Goal: Task Accomplishment & Management: Complete application form

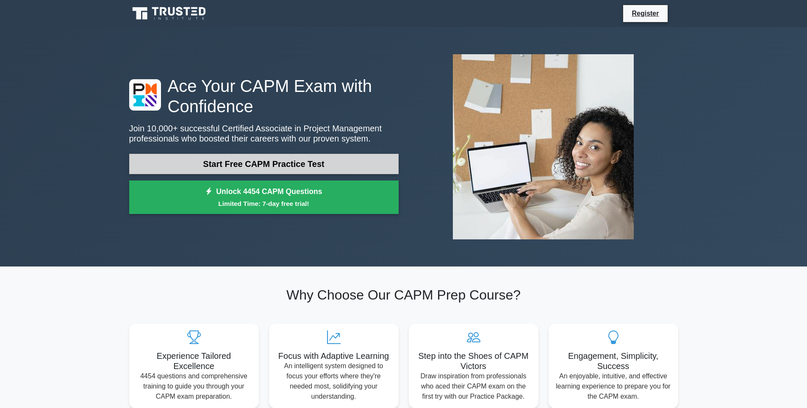
click at [189, 161] on link "Start Free CAPM Practice Test" at bounding box center [264, 164] width 270 height 20
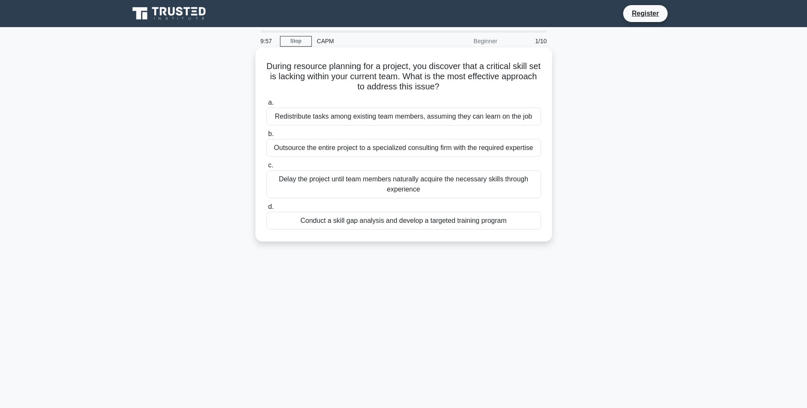
click at [341, 117] on div "Redistribute tasks among existing team members, assuming they can learn on the …" at bounding box center [404, 117] width 275 height 18
click at [267, 106] on input "a. Redistribute tasks among existing team members, assuming they can learn on t…" at bounding box center [267, 103] width 0 height 6
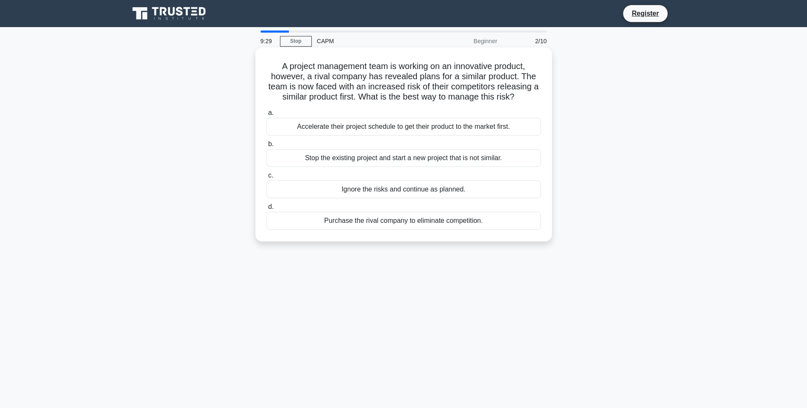
click at [350, 189] on div "Ignore the risks and continue as planned." at bounding box center [404, 190] width 275 height 18
click at [267, 178] on input "c. Ignore the risks and continue as planned." at bounding box center [267, 176] width 0 height 6
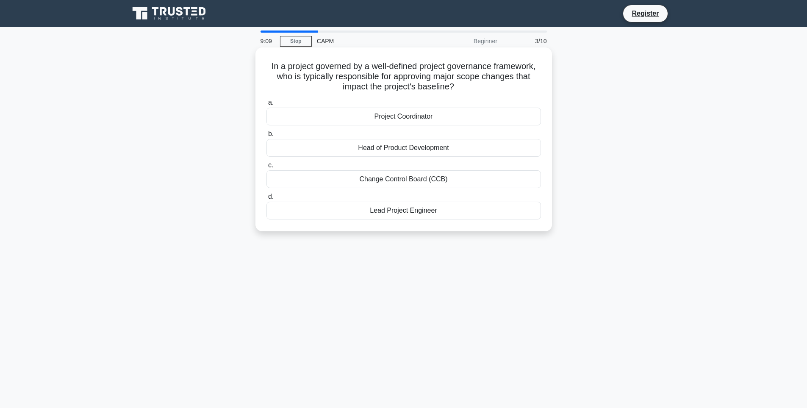
click at [431, 181] on div "Change Control Board (CCB)" at bounding box center [404, 179] width 275 height 18
click at [267, 168] on input "c. Change Control Board (CCB)" at bounding box center [267, 166] width 0 height 6
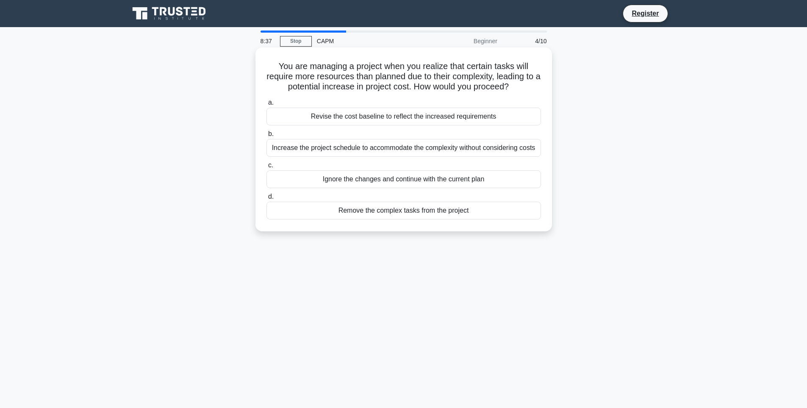
click at [404, 116] on div "Revise the cost baseline to reflect the increased requirements" at bounding box center [404, 117] width 275 height 18
click at [267, 106] on input "a. Revise the cost baseline to reflect the increased requirements" at bounding box center [267, 103] width 0 height 6
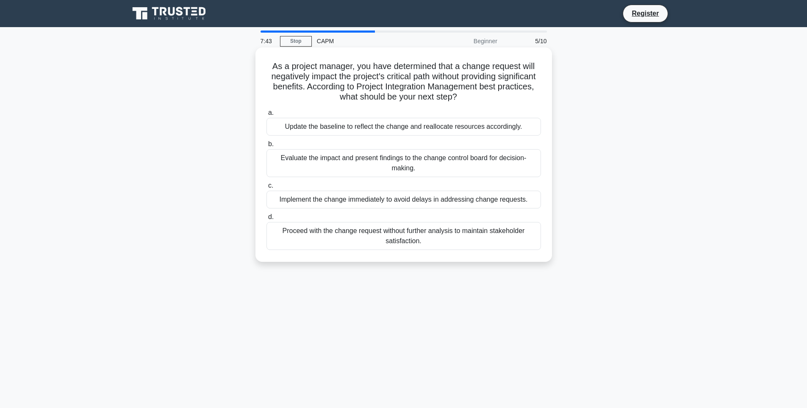
click at [435, 201] on div "Implement the change immediately to avoid delays in addressing change requests." at bounding box center [404, 200] width 275 height 18
click at [267, 189] on input "c. Implement the change immediately to avoid delays in addressing change reques…" at bounding box center [267, 186] width 0 height 6
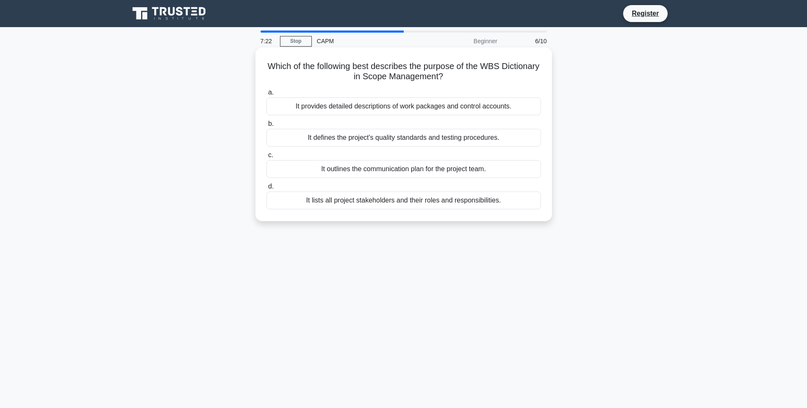
click at [373, 142] on div "It defines the project's quality standards and testing procedures." at bounding box center [404, 138] width 275 height 18
click at [267, 127] on input "b. It defines the project's quality standards and testing procedures." at bounding box center [267, 124] width 0 height 6
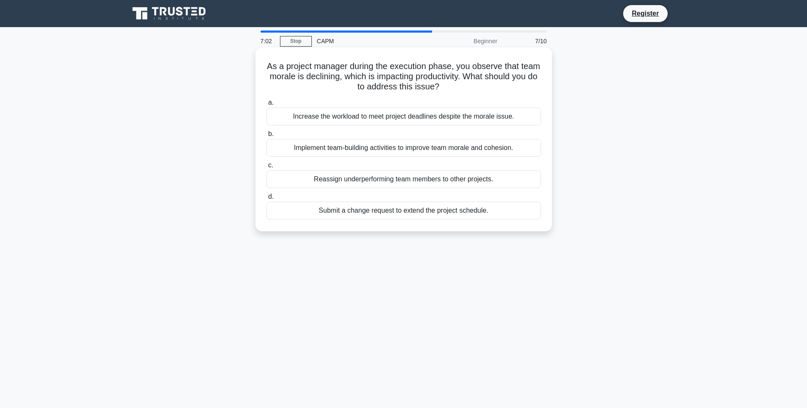
click at [381, 148] on div "Implement team-building activities to improve team morale and cohesion." at bounding box center [404, 148] width 275 height 18
click at [267, 137] on input "b. Implement team-building activities to improve team morale and cohesion." at bounding box center [267, 134] width 0 height 6
click at [341, 213] on div "Proceed with the current activities and push back the new ones to the end." at bounding box center [404, 211] width 275 height 18
click at [267, 200] on input "d. Proceed with the current activities and push back the new ones to the end." at bounding box center [267, 197] width 0 height 6
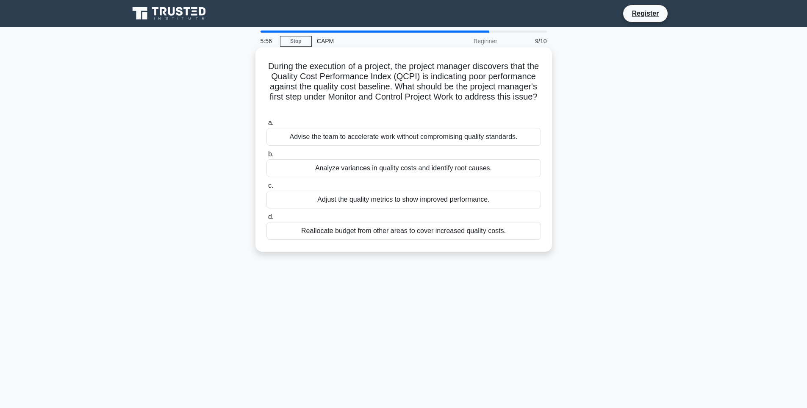
click at [372, 174] on div "Analyze variances in quality costs and identify root causes." at bounding box center [404, 168] width 275 height 18
click at [267, 157] on input "b. Analyze variances in quality costs and identify root causes." at bounding box center [267, 155] width 0 height 6
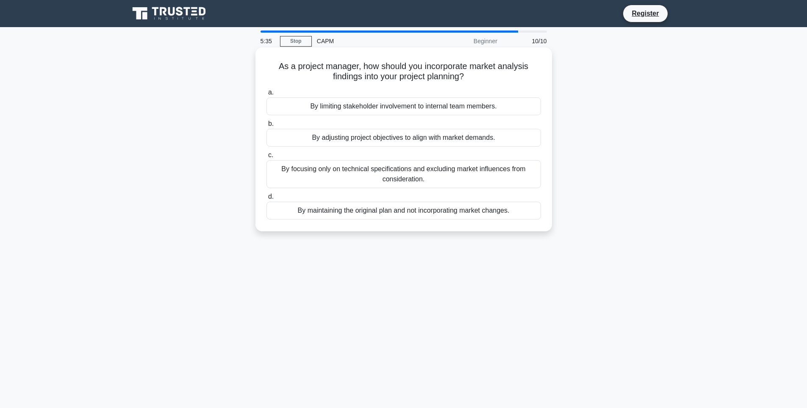
click at [420, 177] on div "By focusing only on technical specifications and excluding market influences fr…" at bounding box center [404, 174] width 275 height 28
click at [267, 158] on input "c. By focusing only on technical specifications and excluding market influences…" at bounding box center [267, 156] width 0 height 6
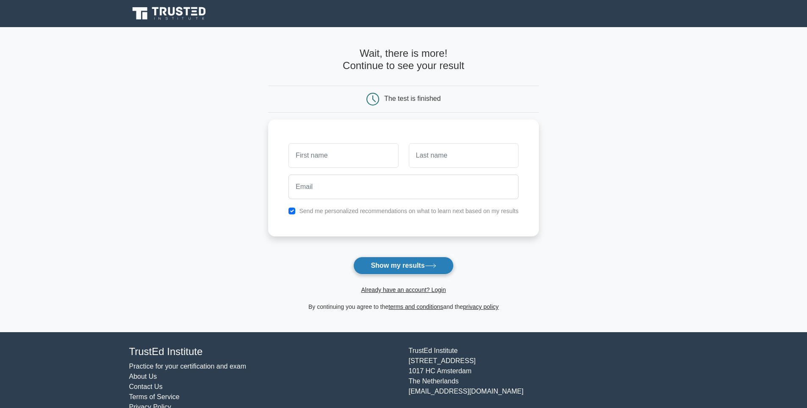
click at [383, 268] on button "Show my results" at bounding box center [403, 266] width 100 height 18
click at [192, 224] on main "Wait, there is more! Continue to see your result The test is finished and the" at bounding box center [403, 179] width 807 height 305
click at [355, 266] on button "Show my results" at bounding box center [403, 266] width 100 height 18
click at [115, 191] on main "Wait, there is more! Continue to see your result The test is finished and the" at bounding box center [403, 179] width 807 height 305
click at [445, 266] on button "Show my results" at bounding box center [403, 266] width 100 height 18
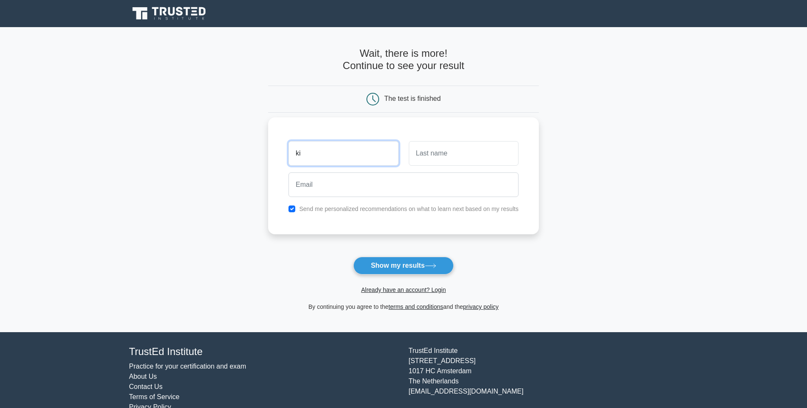
type input "ki"
click at [434, 161] on input "text" at bounding box center [464, 153] width 110 height 25
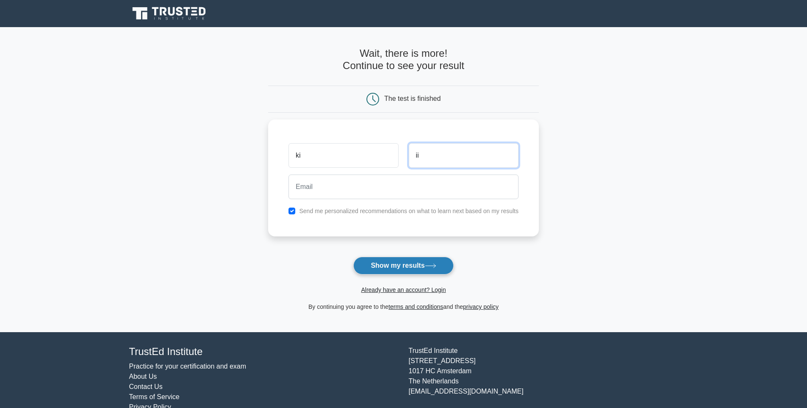
type input "ii"
click at [398, 259] on button "Show my results" at bounding box center [403, 266] width 100 height 18
click at [377, 264] on button "Show my results" at bounding box center [403, 266] width 100 height 18
drag, startPoint x: 392, startPoint y: 260, endPoint x: 390, endPoint y: 255, distance: 5.5
click at [390, 256] on form "Wait, there is more! Continue to see your result The test is finished ki ii" at bounding box center [403, 179] width 271 height 264
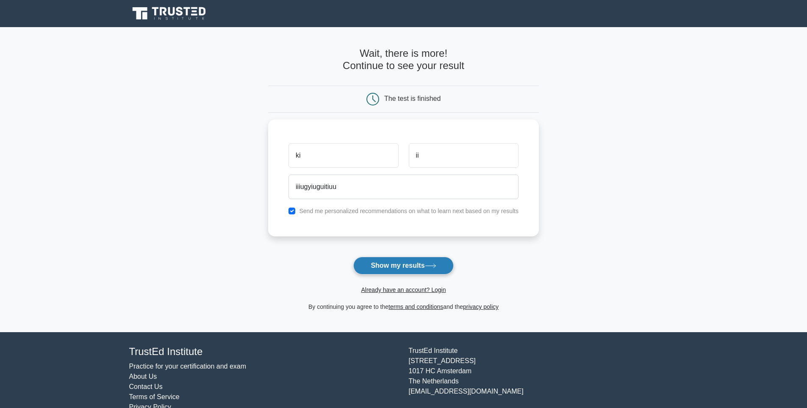
click at [391, 264] on button "Show my results" at bounding box center [403, 266] width 100 height 18
click at [390, 270] on button "Show my results" at bounding box center [403, 266] width 100 height 18
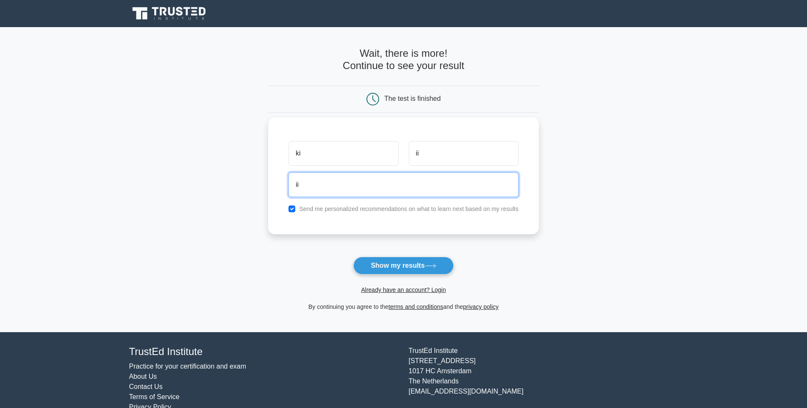
type input "i"
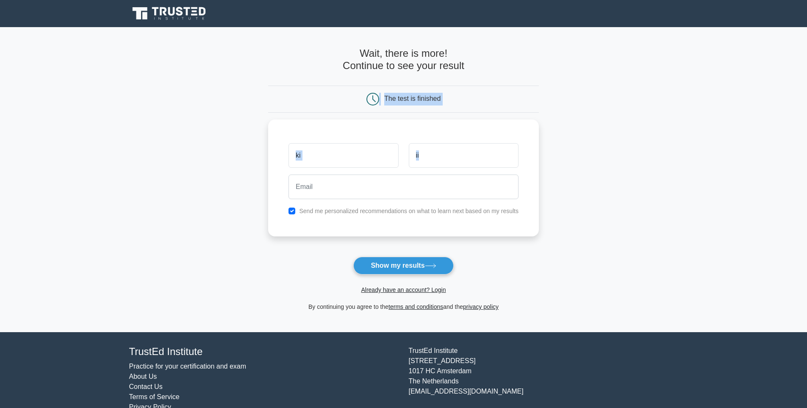
drag, startPoint x: 428, startPoint y: 186, endPoint x: 274, endPoint y: 113, distance: 170.6
click at [274, 113] on form "Wait, there is more! Continue to see your result The test is finished ki ii" at bounding box center [403, 179] width 271 height 264
click at [263, 131] on main "Wait, there is more! Continue to see your result The test is finished ki ii" at bounding box center [403, 179] width 807 height 305
click at [307, 150] on input "ki" at bounding box center [344, 153] width 110 height 25
type input "k"
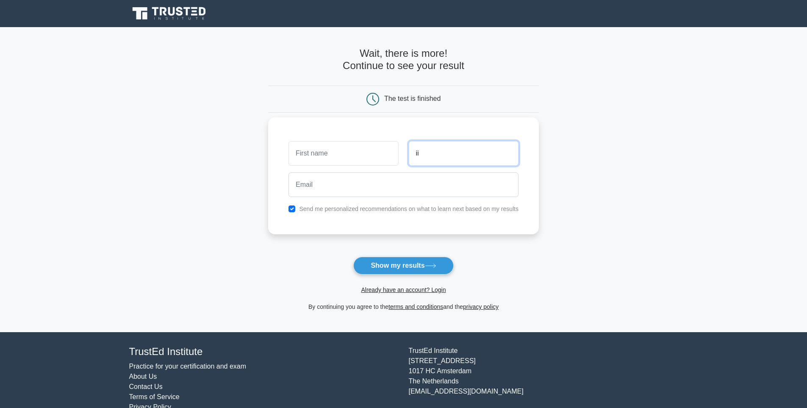
click at [443, 146] on input "ii" at bounding box center [464, 153] width 110 height 25
type input "i"
click at [413, 189] on input "email" at bounding box center [404, 184] width 230 height 25
drag, startPoint x: 0, startPoint y: 105, endPoint x: 36, endPoint y: 106, distance: 35.6
click at [8, 105] on main "Wait, there is more! Continue to see your result The test is finished and the" at bounding box center [403, 179] width 807 height 305
